Goal: Find specific page/section: Find specific page/section

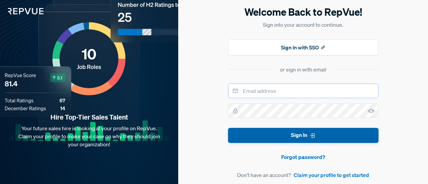
type input "[PERSON_NAME][EMAIL_ADDRESS][PERSON_NAME][PERSON_NAME][DOMAIN_NAME]"
click at [291, 132] on button "Sign In" at bounding box center [303, 135] width 151 height 15
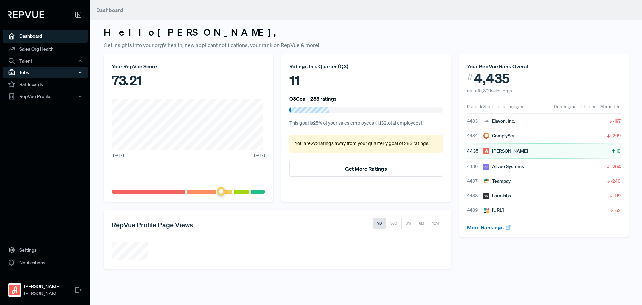
click at [43, 76] on div "Jobs" at bounding box center [45, 72] width 85 height 11
click at [41, 86] on link "Job Listings" at bounding box center [54, 85] width 85 height 11
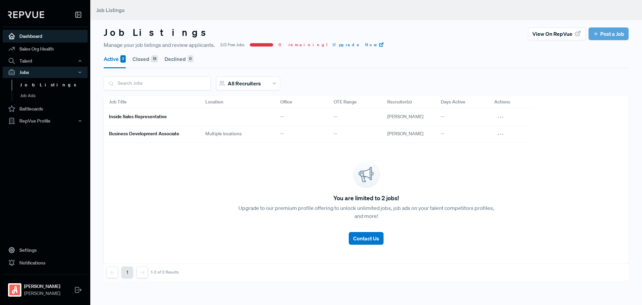
click at [29, 39] on link "Dashboard" at bounding box center [45, 36] width 85 height 13
